Goal: Information Seeking & Learning: Learn about a topic

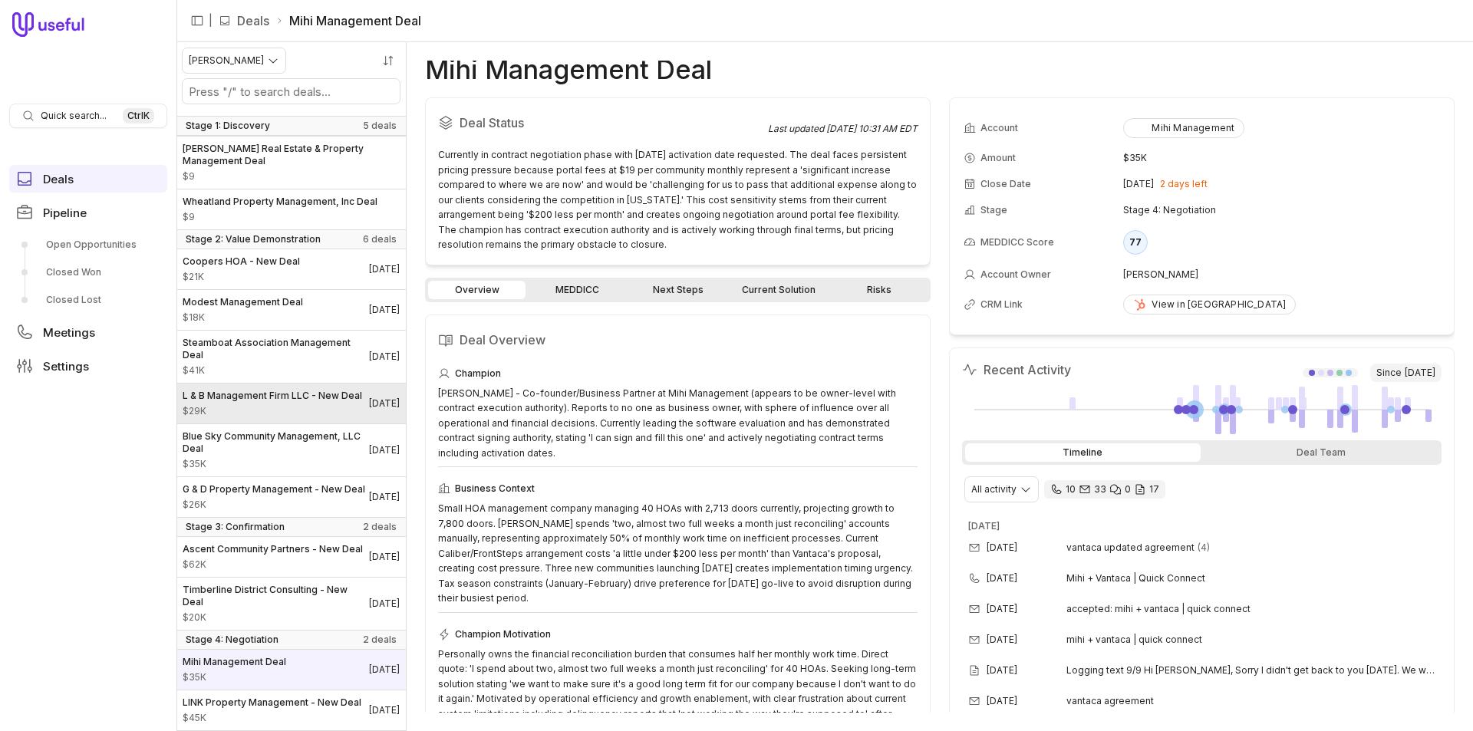
scroll to position [183, 0]
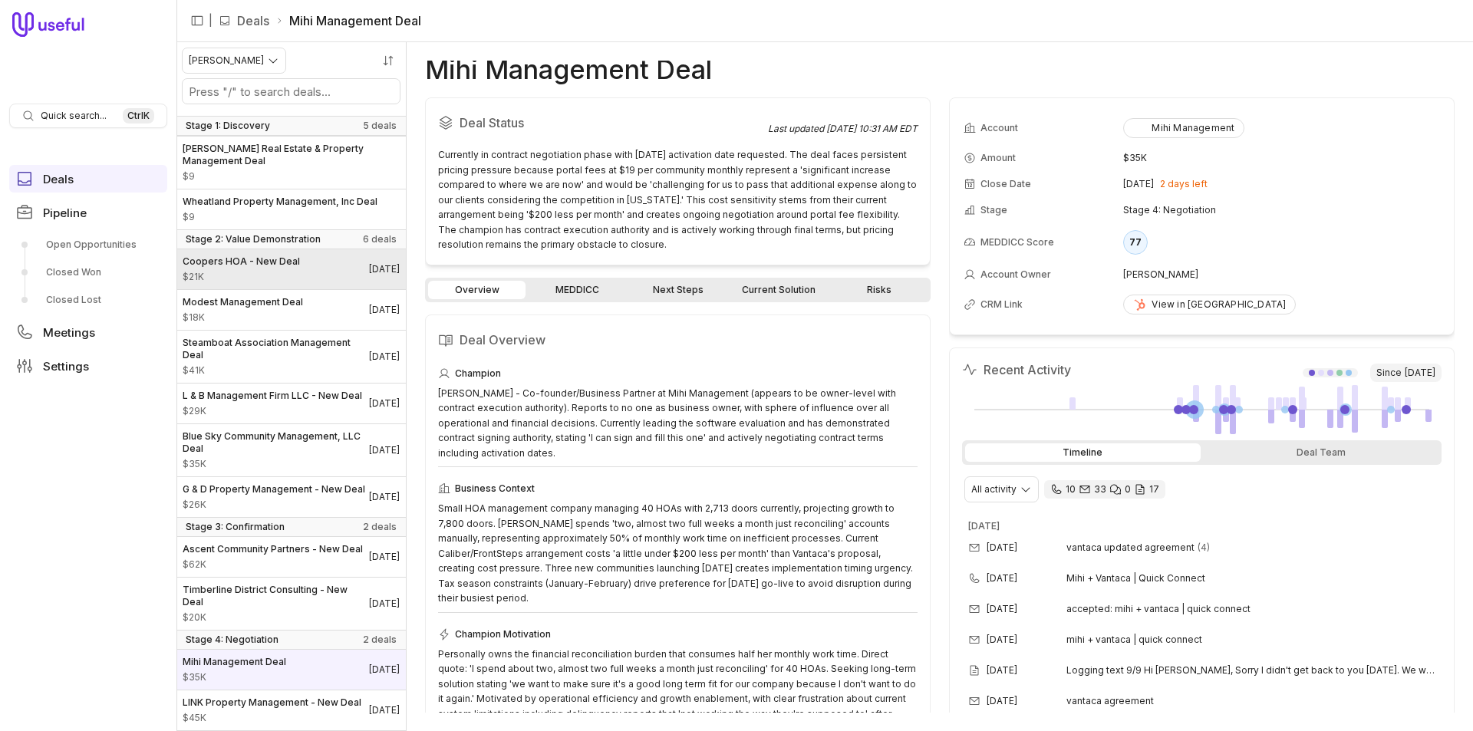
click at [258, 271] on span "$21K" at bounding box center [241, 277] width 117 height 12
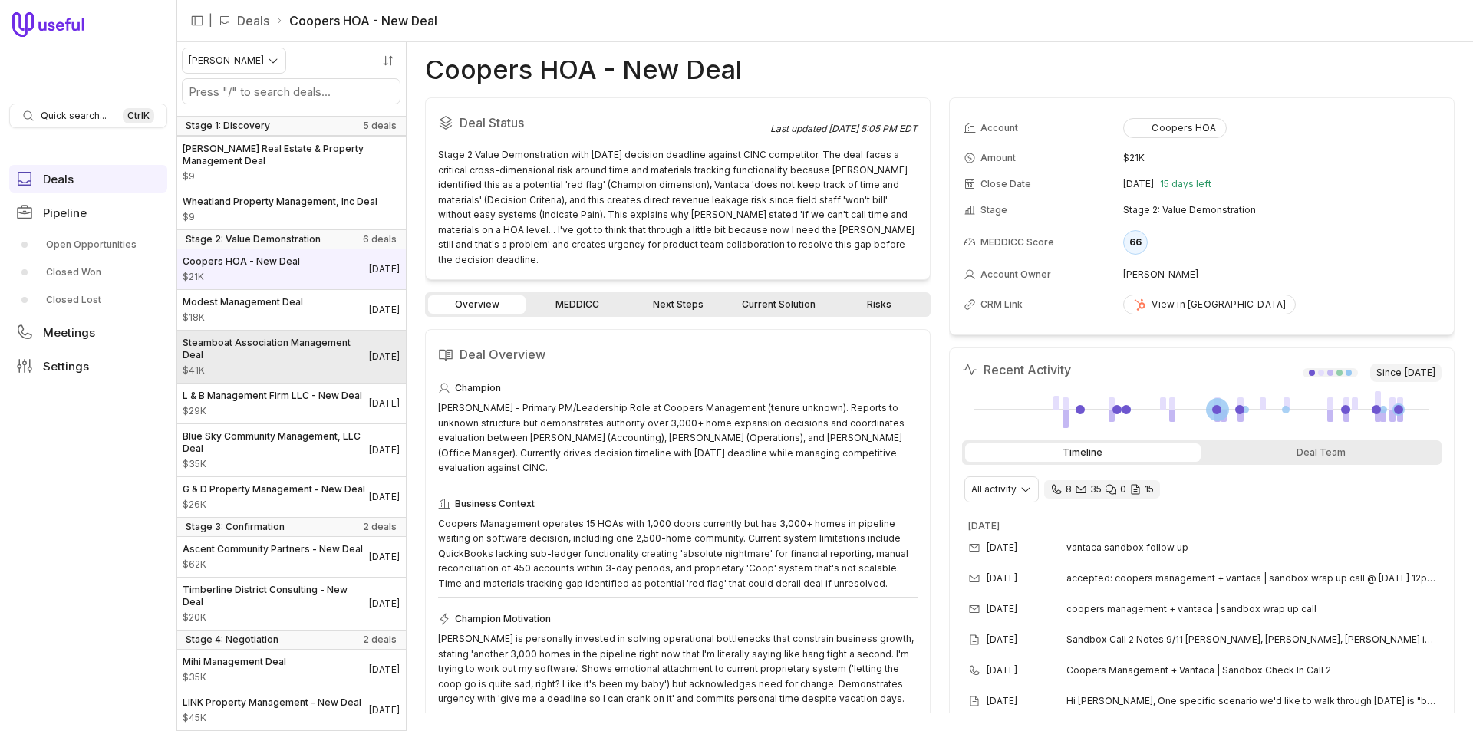
click at [259, 337] on div "Steamboat Association Management Deal $41K" at bounding box center [276, 357] width 186 height 40
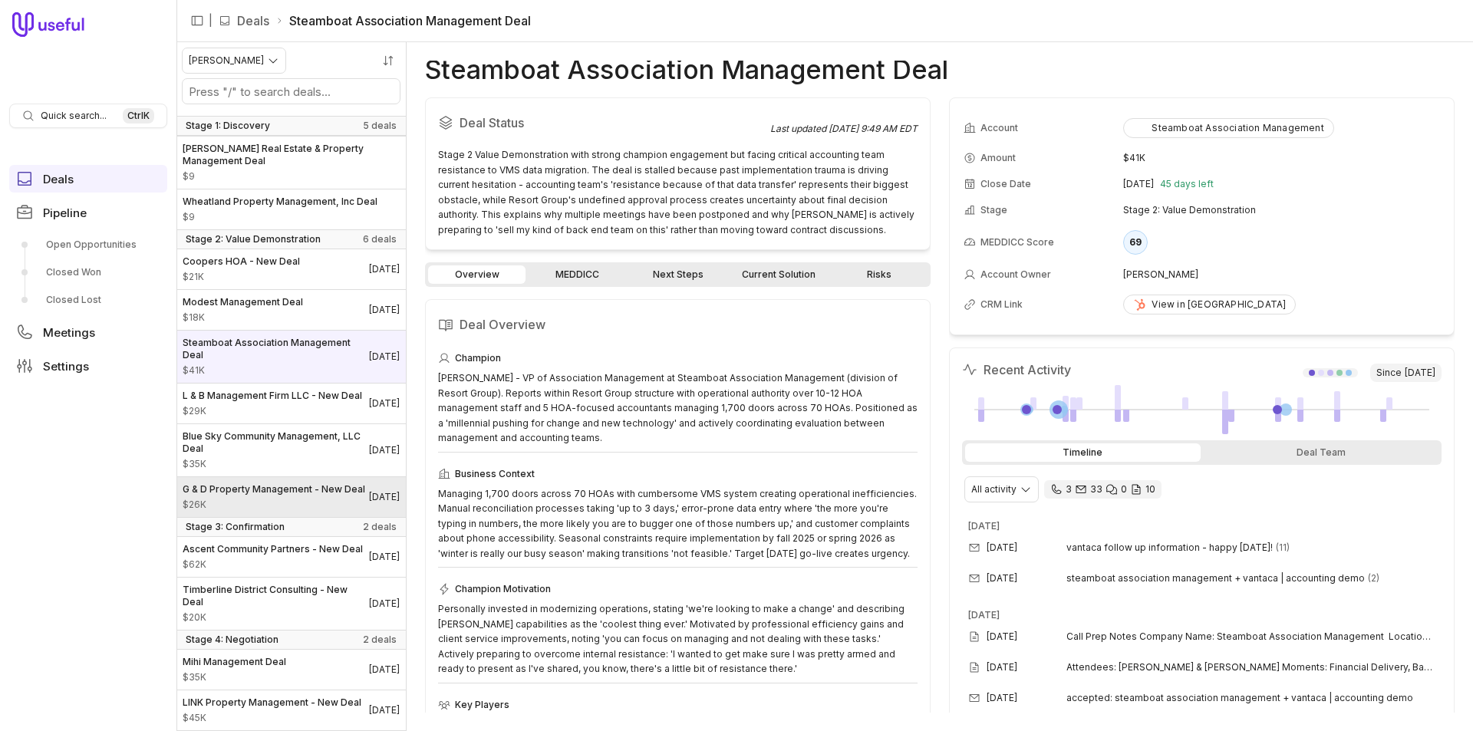
click at [233, 483] on span "G & D Property Management - New Deal" at bounding box center [274, 489] width 183 height 12
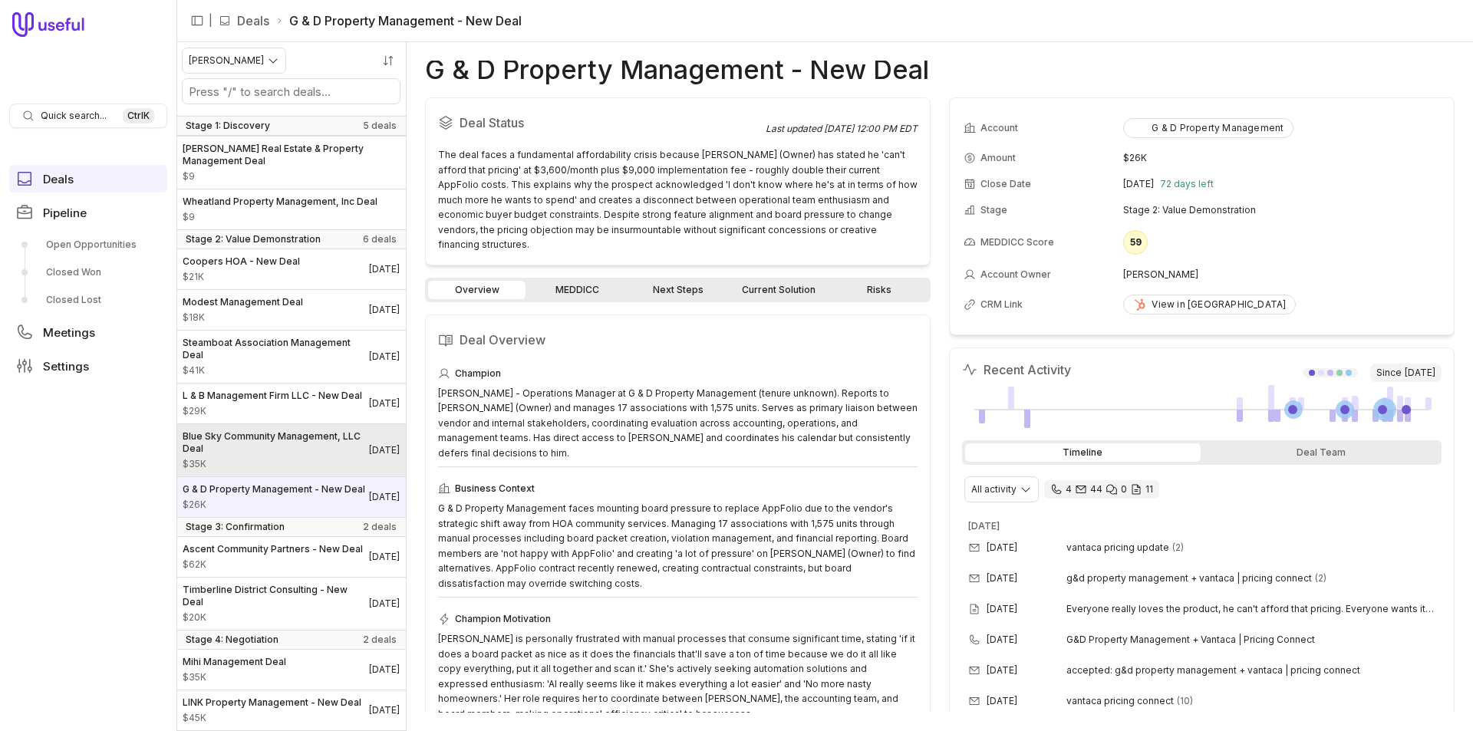
click at [249, 424] on link "Blue Sky Community Management, LLC Deal $35K [DATE]" at bounding box center [290, 450] width 229 height 52
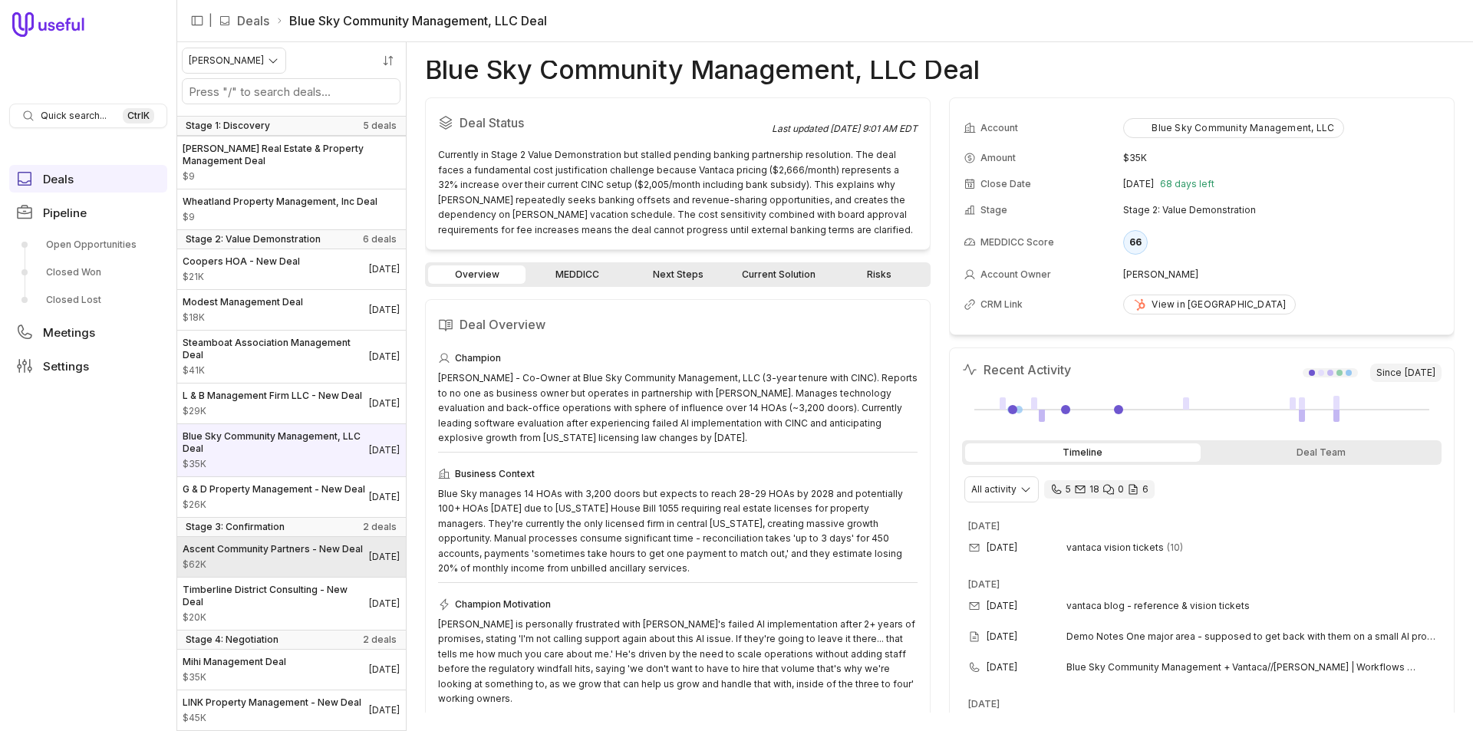
click at [258, 559] on span "$62K" at bounding box center [273, 565] width 180 height 12
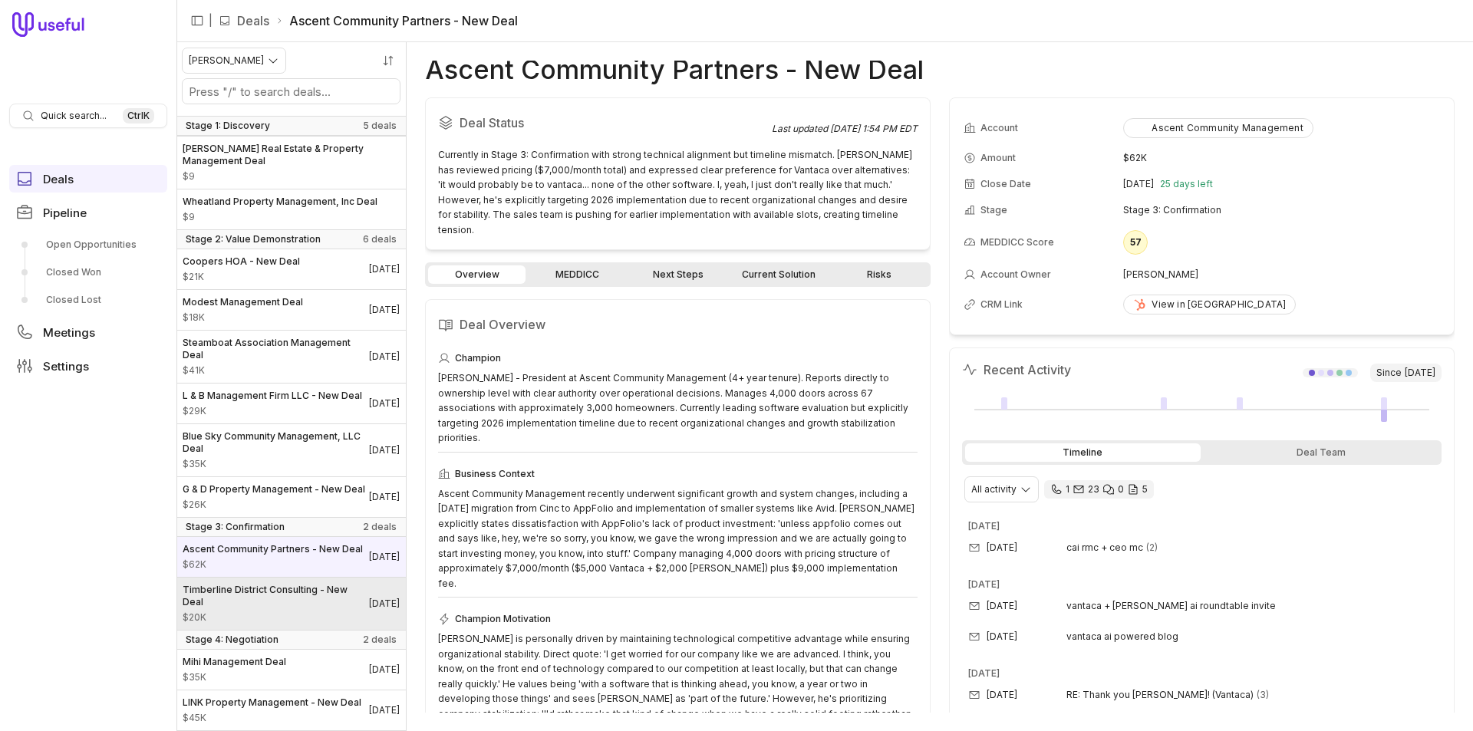
click at [264, 593] on span "Timberline District Consulting - New Deal" at bounding box center [276, 596] width 186 height 25
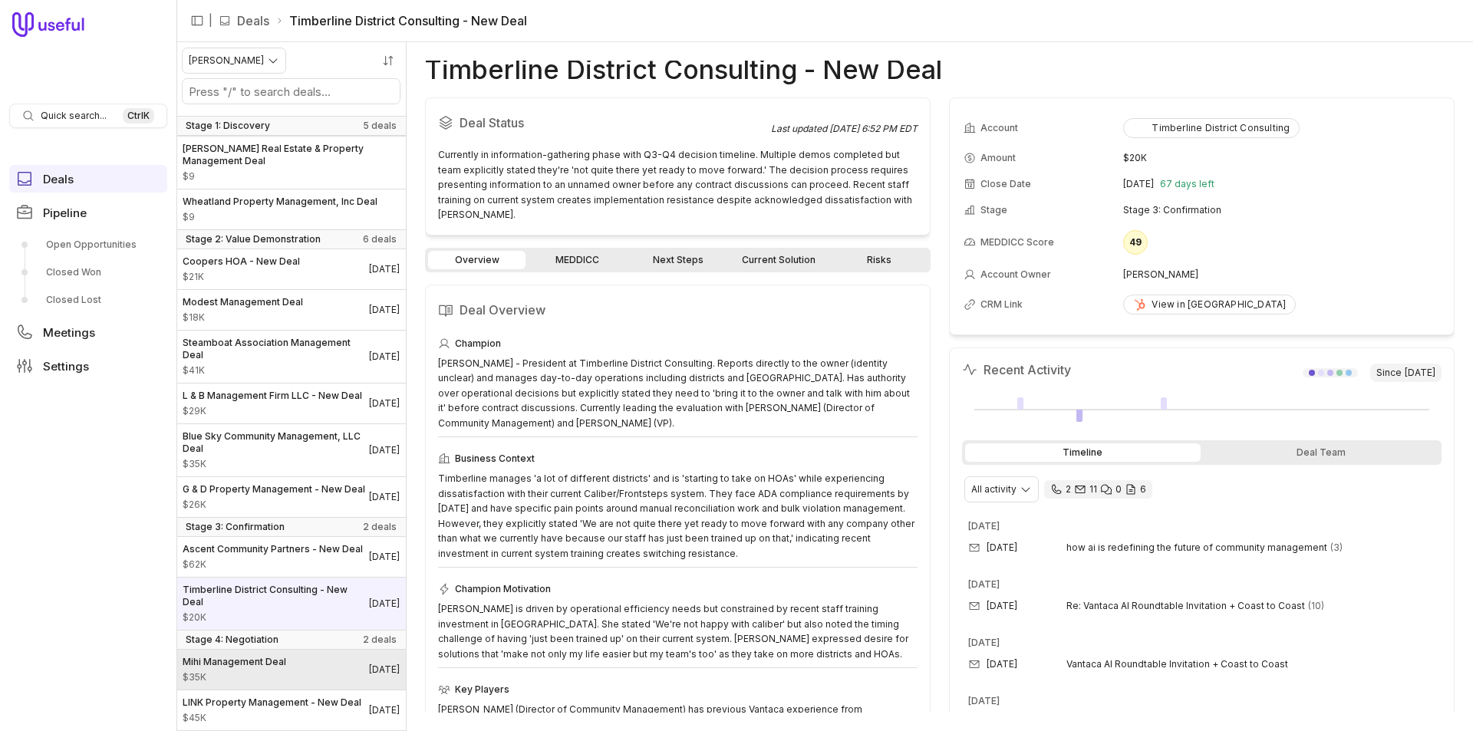
click at [272, 656] on span "Mihi Management Deal" at bounding box center [235, 662] width 104 height 12
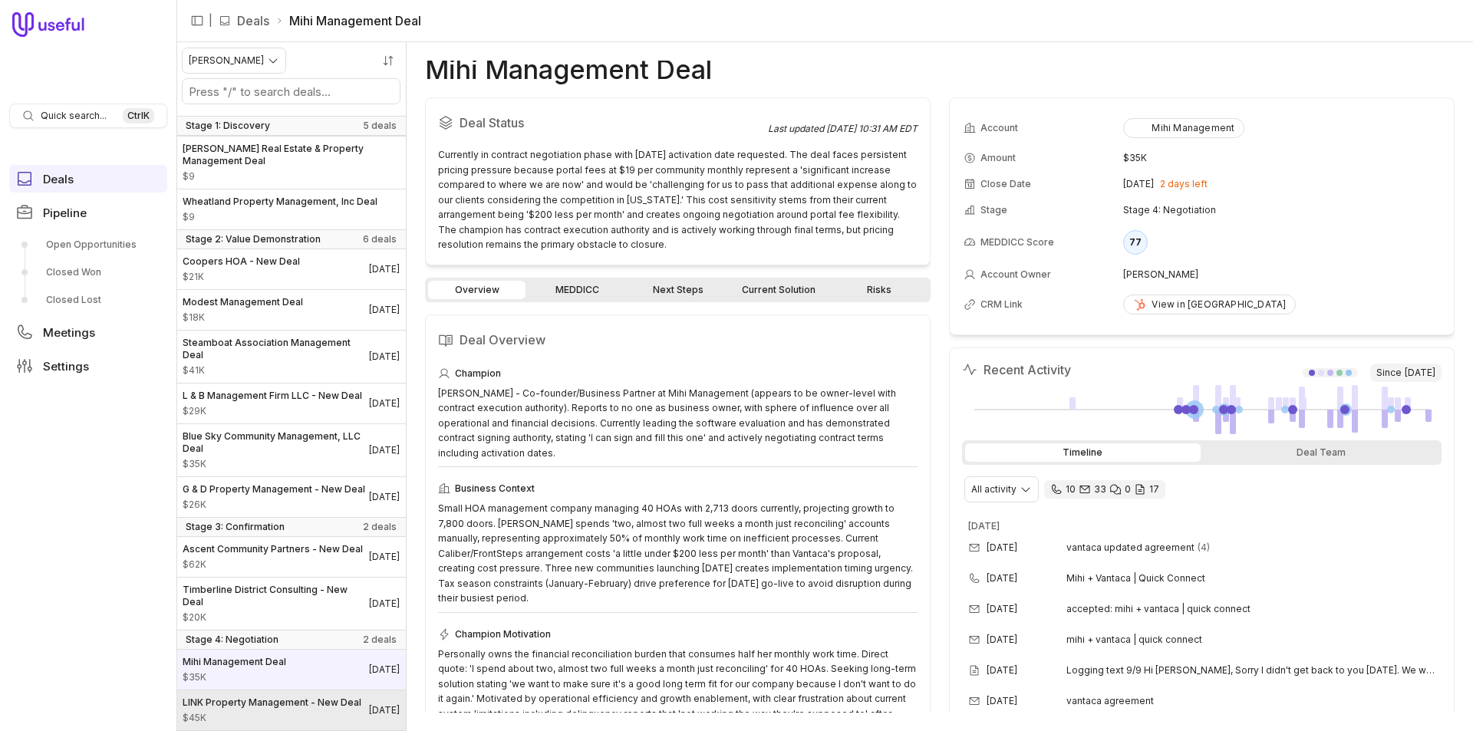
click at [269, 697] on span "LINK Property Management - New Deal" at bounding box center [272, 703] width 179 height 12
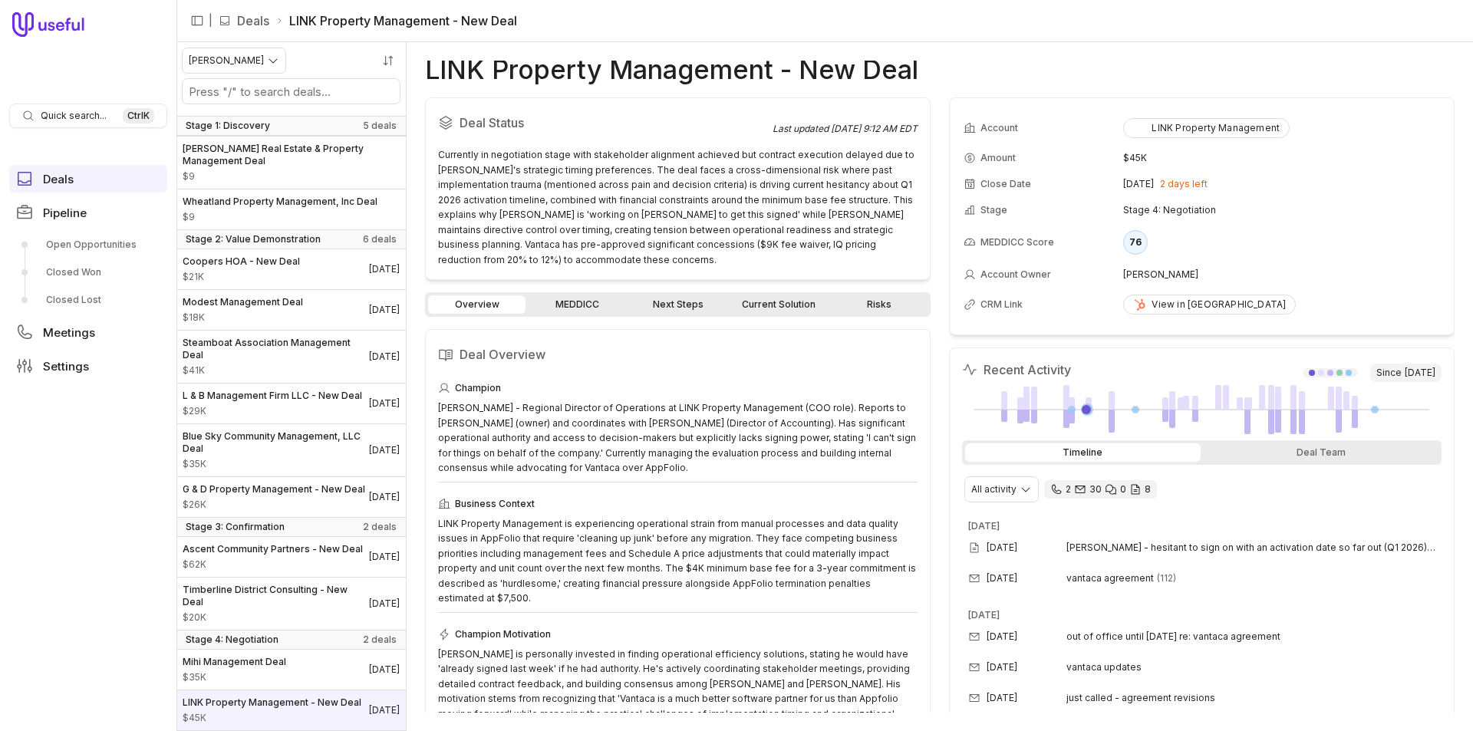
click at [696, 295] on link "Next Steps" at bounding box center [677, 304] width 97 height 18
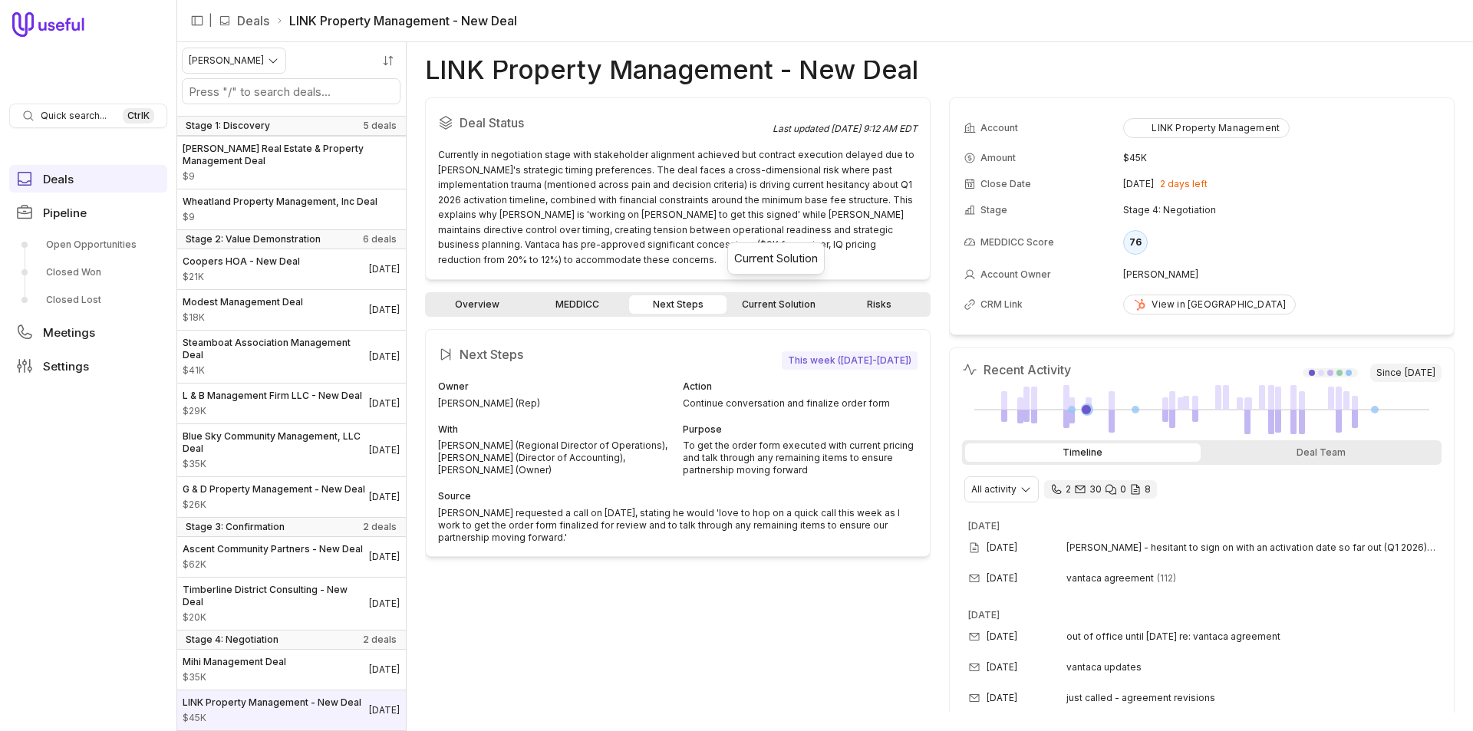
click at [778, 295] on link "Current Solution" at bounding box center [778, 304] width 97 height 18
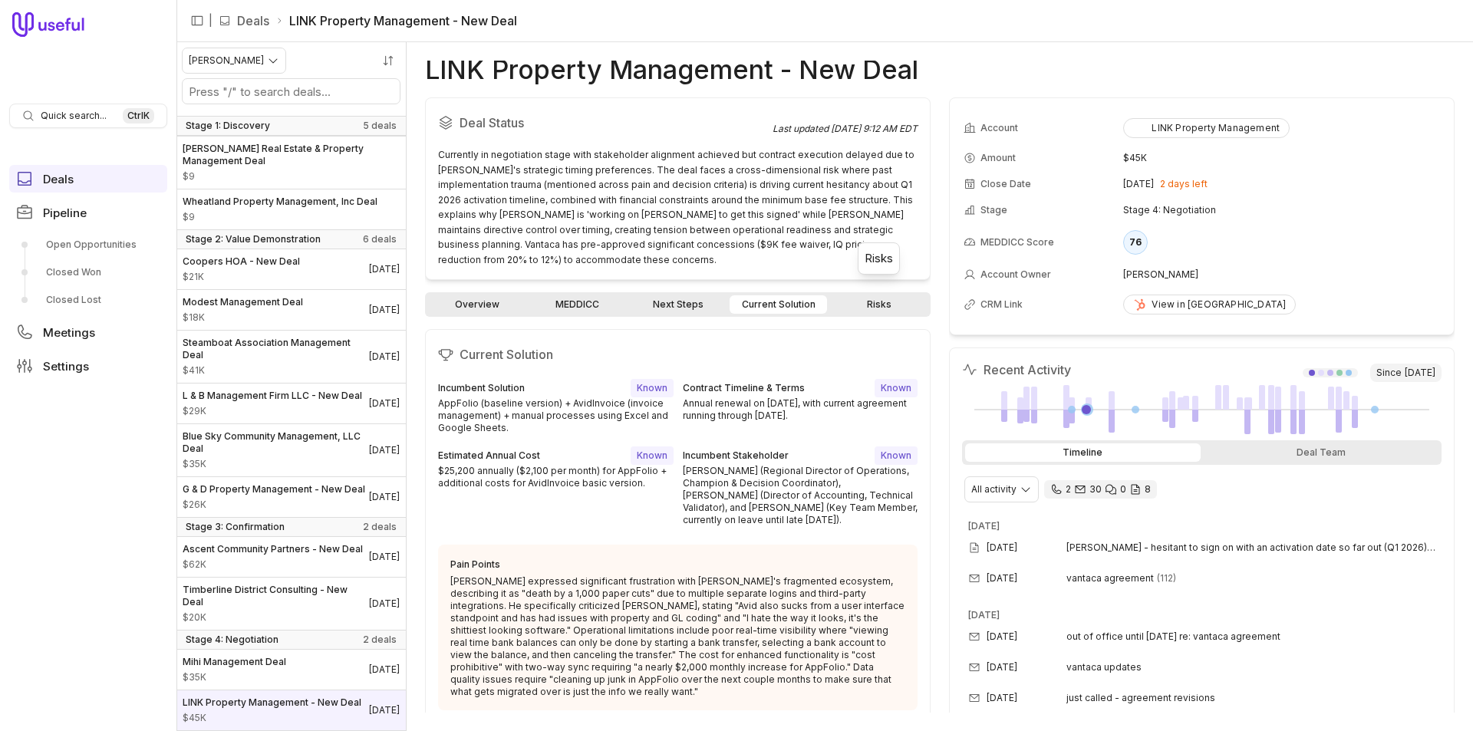
click at [867, 295] on link "Risks" at bounding box center [878, 304] width 97 height 18
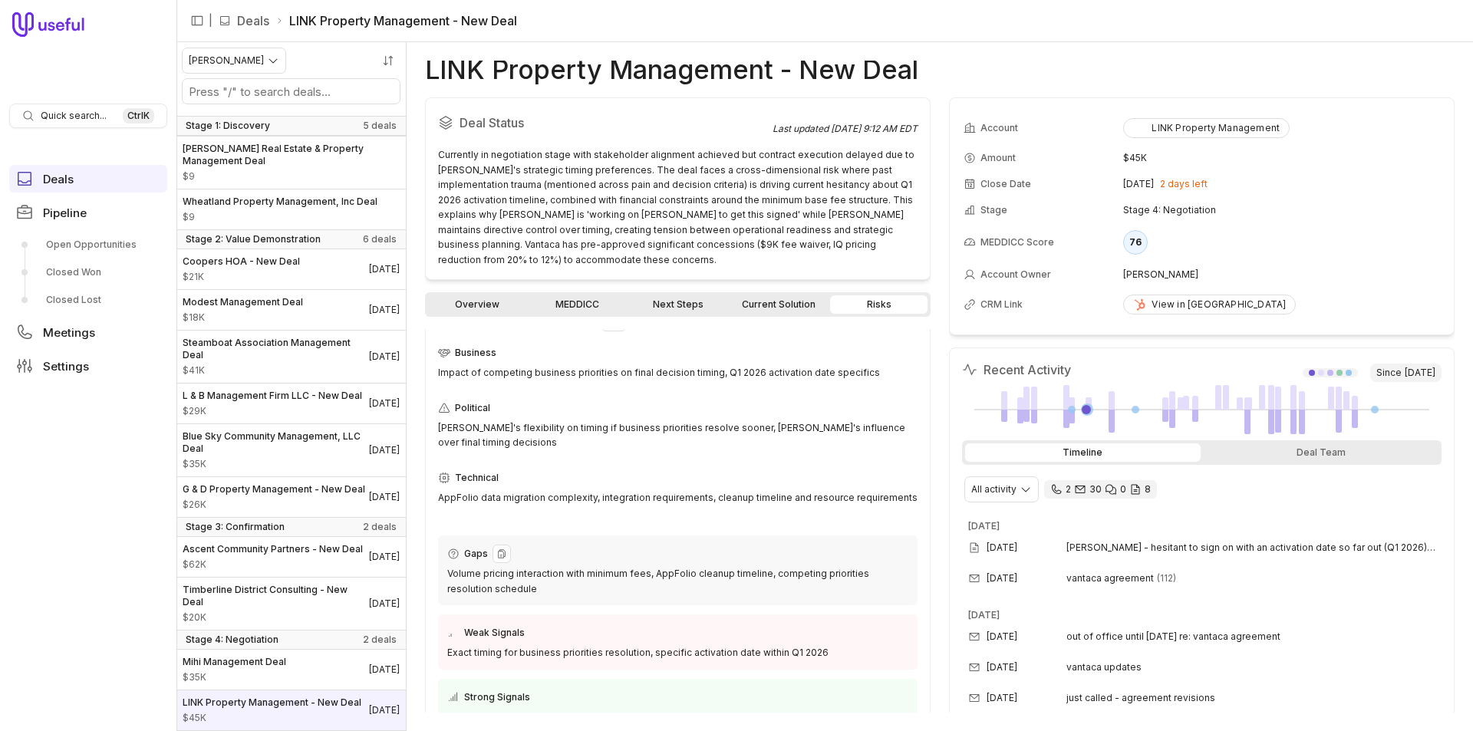
scroll to position [54, 0]
